Goal: Go to known website: Go to known website

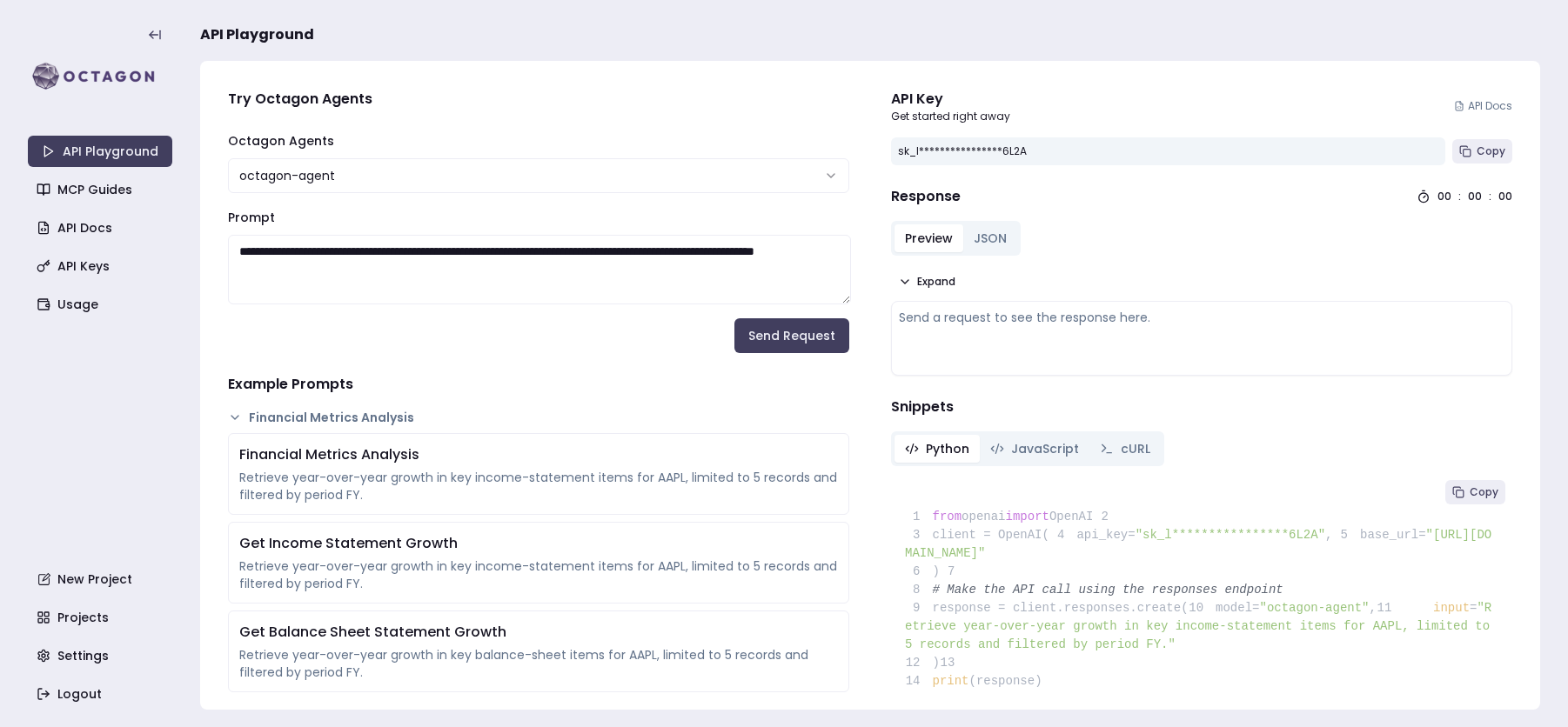
click at [1275, 206] on div "Response 00 : 00 : 00" at bounding box center [1201, 196] width 621 height 21
click at [1487, 153] on span "Copy" at bounding box center [1491, 151] width 29 height 13
